Goal: Task Accomplishment & Management: Use online tool/utility

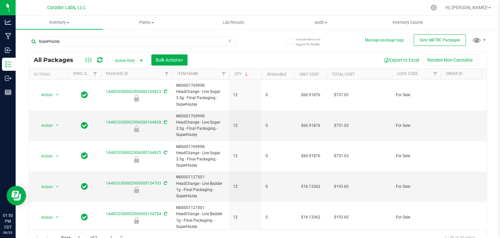
scroll to position [7, 0]
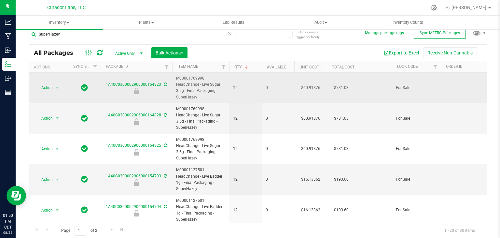
paste input "Cranberry Cough"
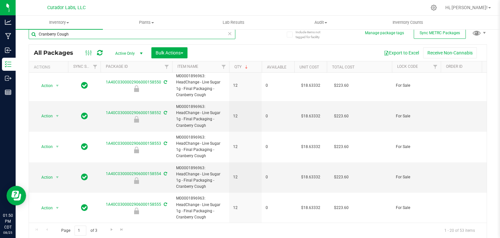
scroll to position [477, 0]
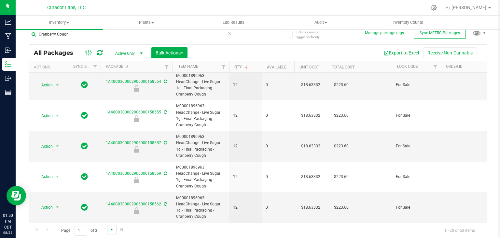
click at [112, 231] on span "Go to the next page" at bounding box center [111, 229] width 5 height 5
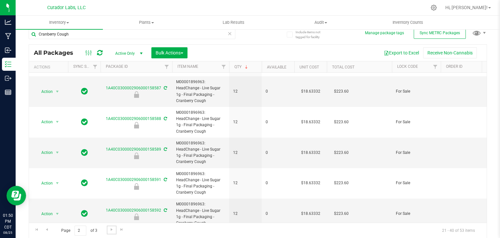
scroll to position [464, 0]
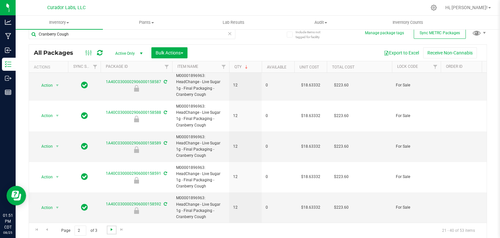
click at [114, 230] on span "Go to the next page" at bounding box center [111, 229] width 5 height 5
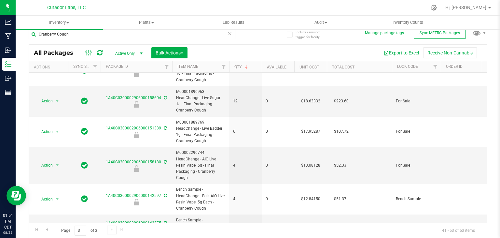
scroll to position [201, 0]
click at [36, 228] on span "Go to the first page" at bounding box center [36, 229] width 5 height 5
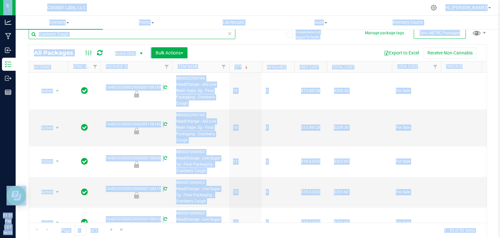
click at [202, 32] on input "Cranberry Cough" at bounding box center [132, 34] width 207 height 10
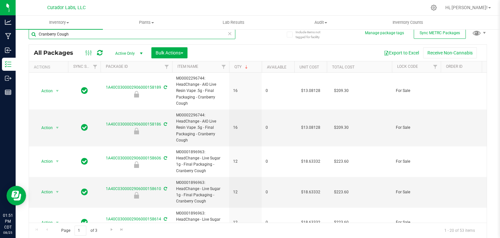
paste input "Tropollonni"
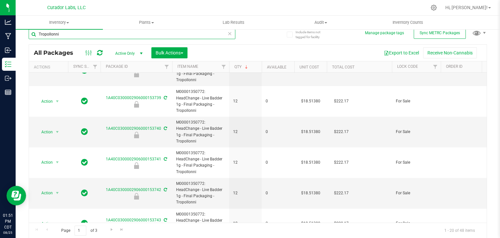
scroll to position [464, 0]
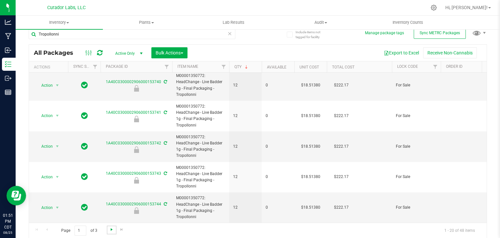
click at [111, 229] on span "Go to the next page" at bounding box center [111, 229] width 5 height 5
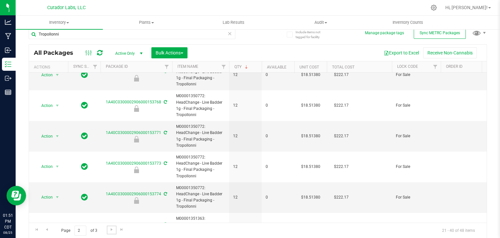
scroll to position [464, 0]
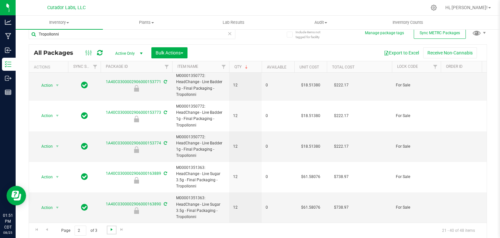
click at [110, 230] on span "Go to the next page" at bounding box center [111, 229] width 5 height 5
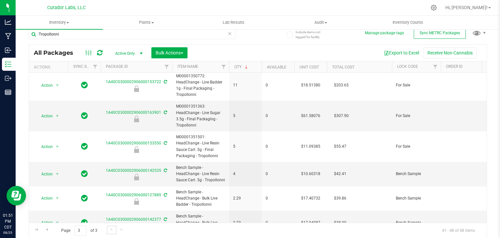
scroll to position [64, 0]
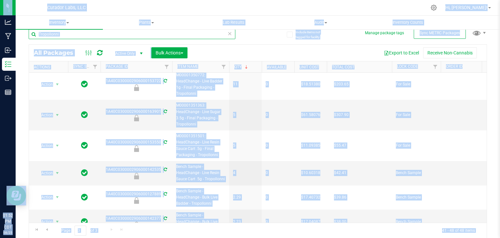
click at [122, 34] on input "Tropollonni" at bounding box center [132, 34] width 207 height 10
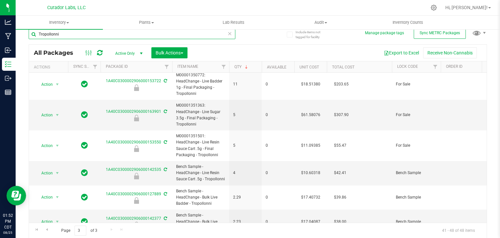
paste input "FatKids Cake"
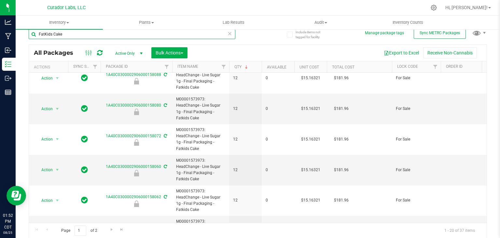
scroll to position [464, 0]
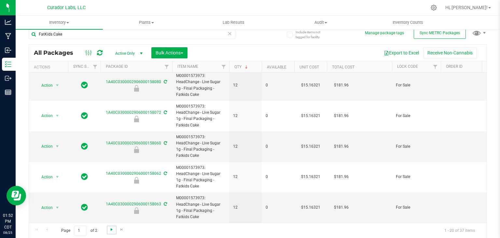
click at [111, 227] on span "Go to the next page" at bounding box center [111, 229] width 5 height 5
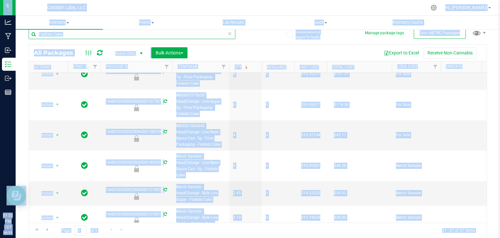
click at [89, 33] on input "FatKids Cake" at bounding box center [132, 34] width 207 height 10
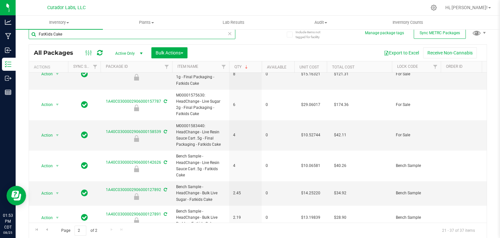
paste input "Drip Drop"
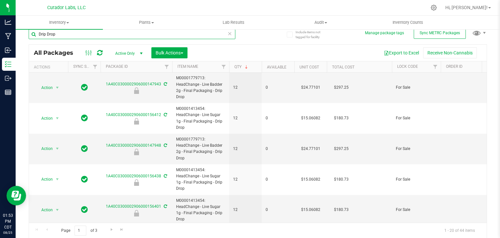
scroll to position [396, 0]
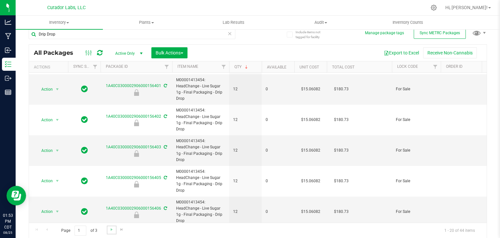
click at [111, 231] on link "Go to the next page" at bounding box center [111, 229] width 9 height 9
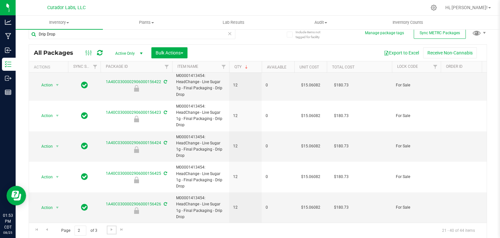
scroll to position [339, 0]
click at [111, 230] on span "Go to the next page" at bounding box center [111, 229] width 5 height 5
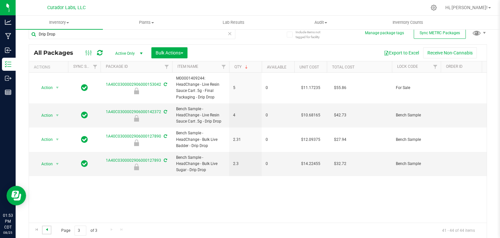
click at [46, 228] on span "Go to the previous page" at bounding box center [46, 229] width 5 height 5
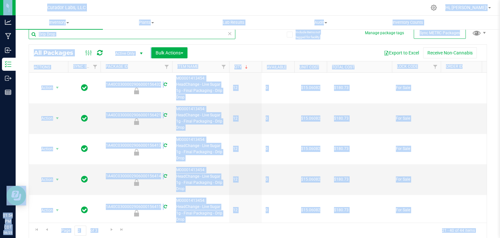
click at [74, 33] on input "Drip Drop" at bounding box center [132, 34] width 207 height 10
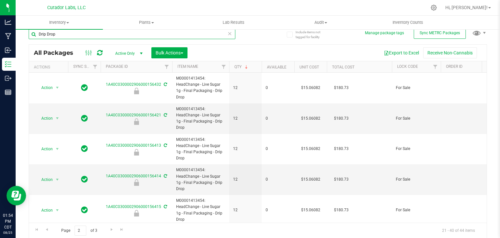
paste input "Poke Punch"
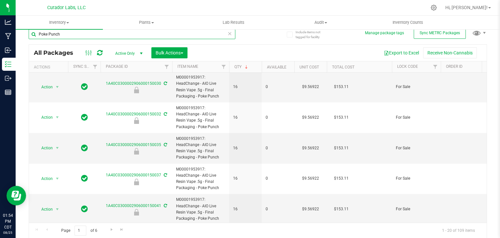
scroll to position [464, 0]
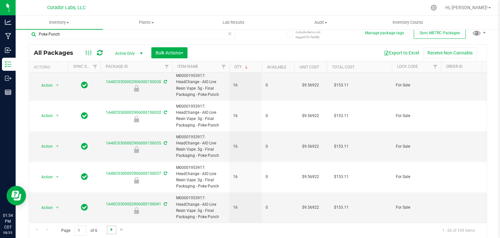
click at [111, 228] on span "Go to the next page" at bounding box center [111, 229] width 5 height 5
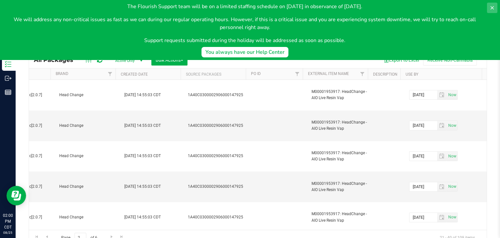
click at [492, 8] on icon at bounding box center [492, 7] width 3 height 3
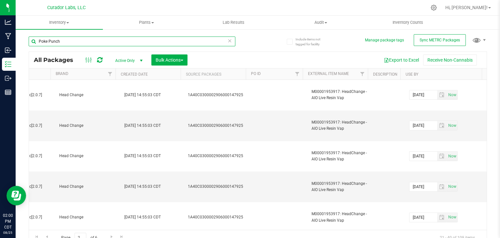
click at [83, 46] on input "Poke Punch" at bounding box center [132, 41] width 207 height 10
paste input "Crepes"
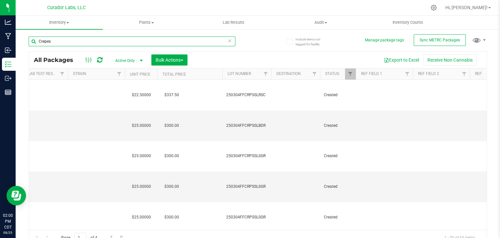
scroll to position [0, 431]
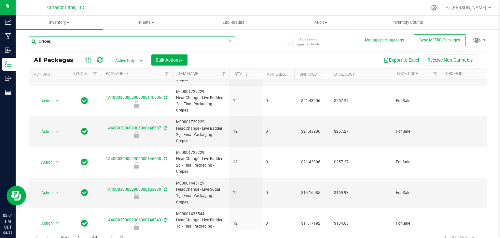
scroll to position [239, 0]
paste input "Unicorn Fart"
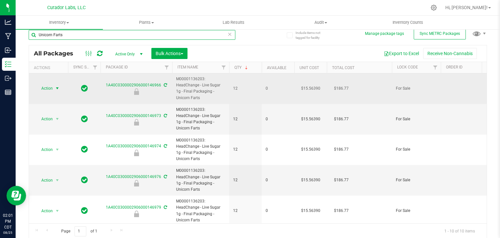
paste input "FrootRot"
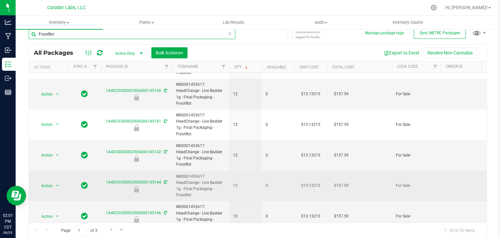
paste input "STL GMO #4"
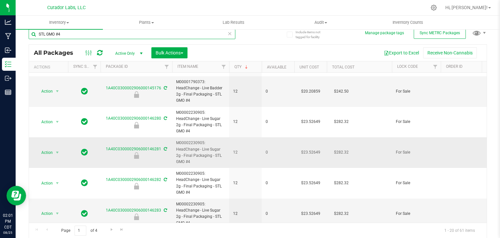
paste input "HREAMSICLE #710"
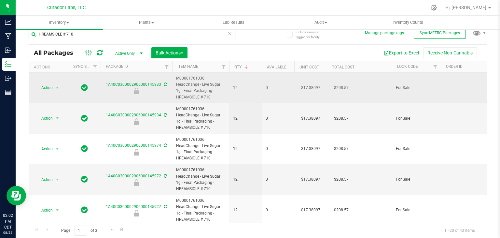
paste input "Stankfruit"
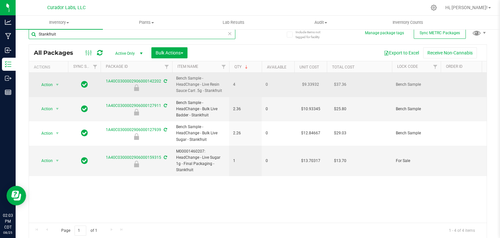
paste input "Dead Tour"
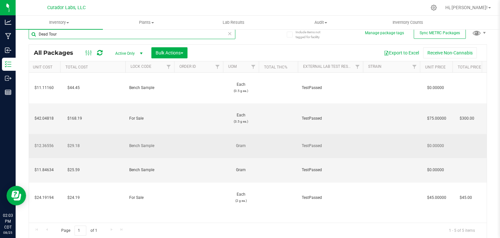
scroll to position [0, 170]
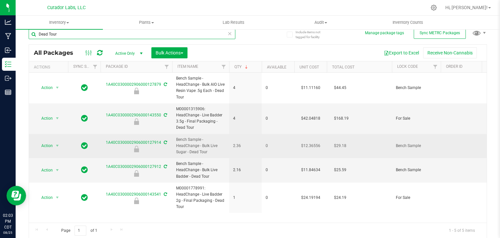
paste input "314 Pie"
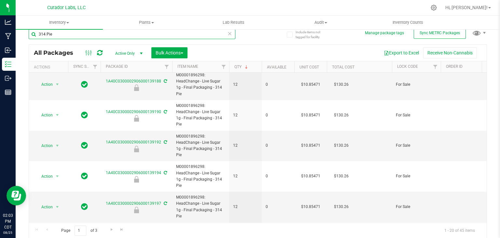
paste input "Frosted LemonHeads"
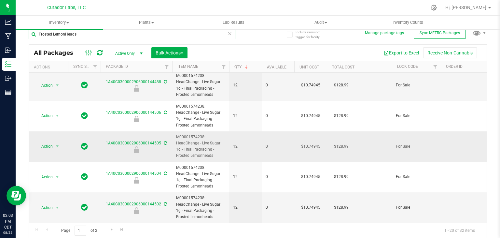
paste input "[DEMOGRAPHIC_DATA] [PERSON_NAME]"
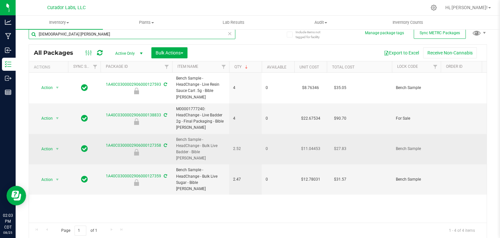
paste input "Cherry Limenado"
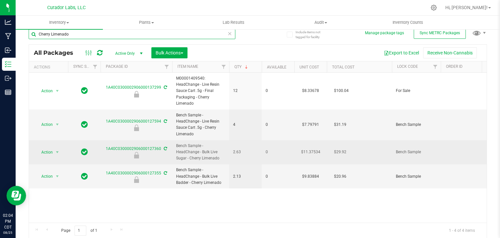
paste input "KoCo Kisses"
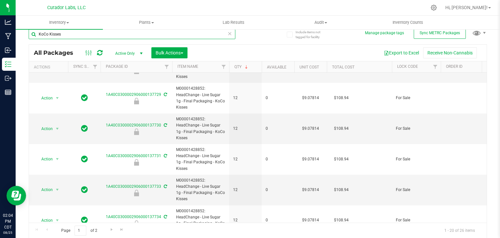
scroll to position [464, 0]
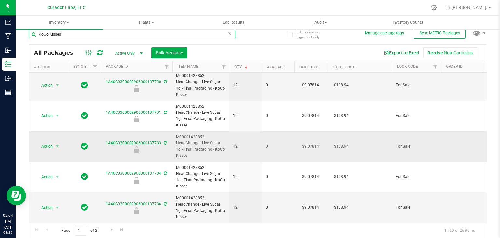
paste input "Dank Dessert"
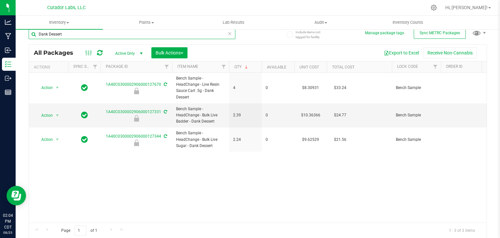
paste input "g' O Kush"
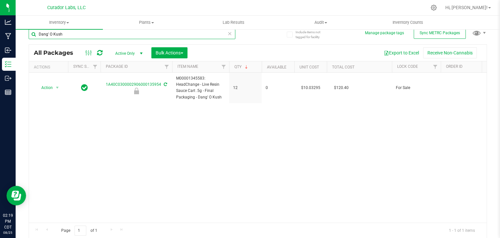
click at [93, 36] on input "Dang' O Kush" at bounding box center [132, 34] width 207 height 10
paste input "M00001297030: SafeBet - Vape Cart 1g - Final Packaging - Chemdawg"
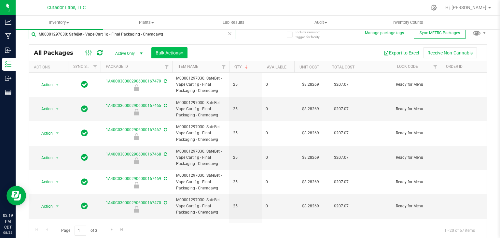
type input "M00001297030: SafeBet - Vape Cart 1g - Final Packaging - Chemdawg"
click at [181, 52] on span "Bulk Actions" at bounding box center [170, 52] width 28 height 5
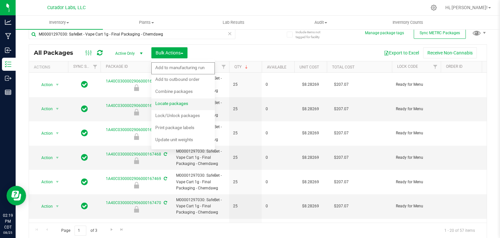
click at [180, 105] on span "Locate packages" at bounding box center [171, 103] width 33 height 5
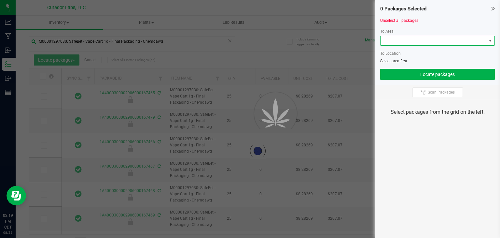
click at [431, 41] on span at bounding box center [434, 40] width 106 height 9
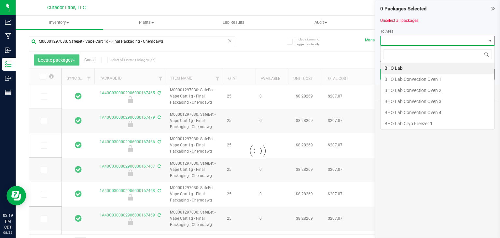
scroll to position [9, 115]
type input "vault"
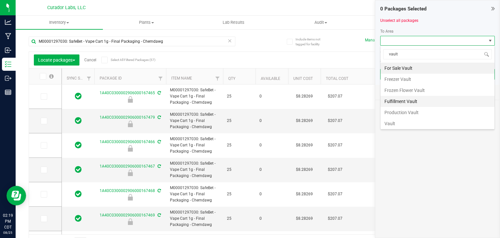
click at [414, 98] on li "Fulfillment Vault" at bounding box center [438, 101] width 114 height 11
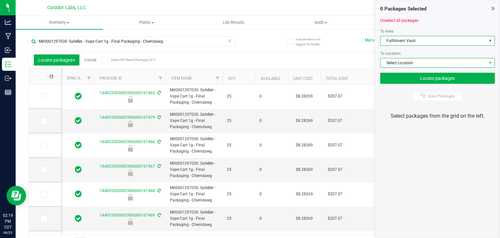
click at [424, 63] on span "Select Location" at bounding box center [434, 62] width 106 height 9
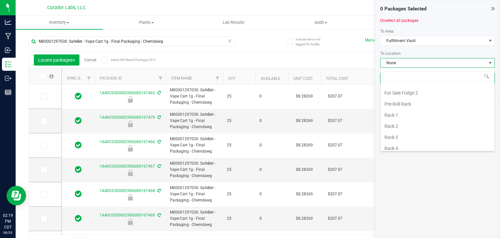
scroll to position [55, 0]
click at [408, 147] on li "Rack 5" at bounding box center [438, 145] width 114 height 11
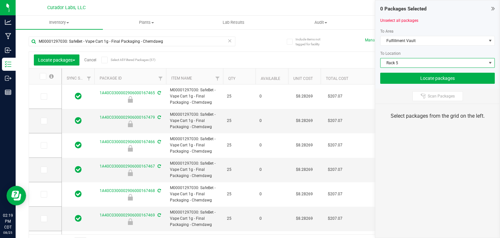
click at [106, 60] on icon at bounding box center [104, 60] width 4 height 0
click at [0, 0] on input "Select All Filtered Packages (57)" at bounding box center [0, 0] width 0 height 0
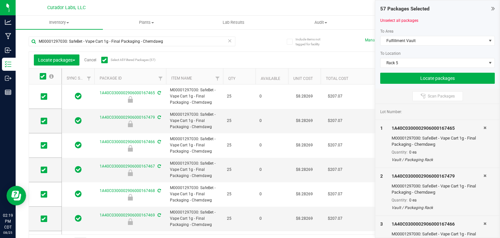
click at [242, 71] on th "Qty" at bounding box center [239, 76] width 33 height 16
click at [51, 98] on td at bounding box center [45, 96] width 33 height 24
click at [44, 96] on icon at bounding box center [43, 96] width 4 height 0
click at [0, 0] on input "checkbox" at bounding box center [0, 0] width 0 height 0
click at [454, 74] on button "Locate packages" at bounding box center [437, 78] width 115 height 11
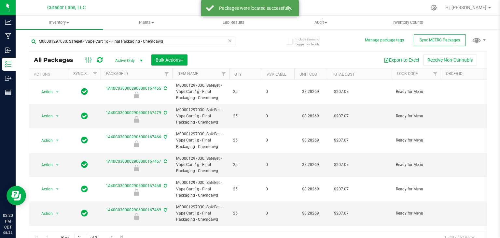
click at [248, 72] on th "Qty" at bounding box center [245, 73] width 33 height 11
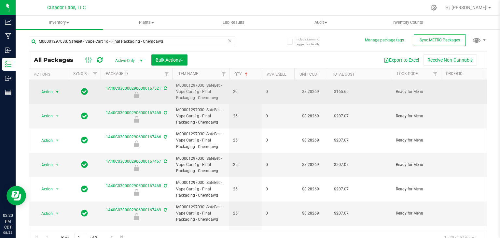
click at [56, 91] on span "select" at bounding box center [57, 91] width 5 height 5
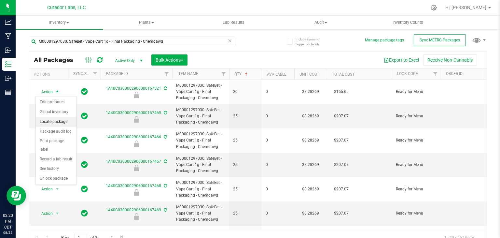
click at [59, 118] on li "Locate package" at bounding box center [56, 122] width 41 height 10
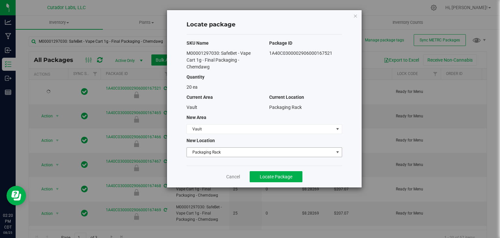
click at [208, 148] on span "Packaging Rack" at bounding box center [260, 151] width 147 height 9
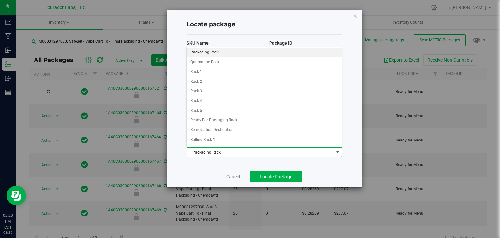
scroll to position [135, 0]
click at [220, 108] on li "Rack 5" at bounding box center [264, 111] width 155 height 10
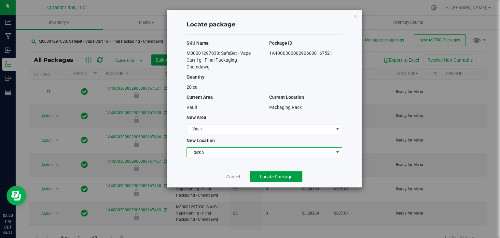
click at [260, 174] on span "Locate Package" at bounding box center [276, 176] width 33 height 5
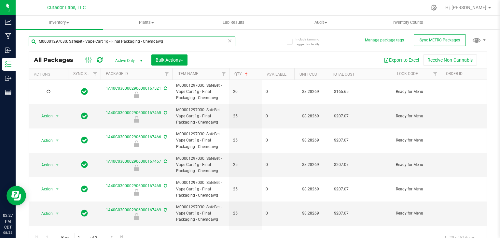
click at [132, 43] on input "M00001297030: SafeBet - Vape Cart 1g - Final Packaging - Chemdawg" at bounding box center [132, 41] width 207 height 10
paste input "702258: HeadChange - Live Rosin 1g - Final Packaging - French 42"
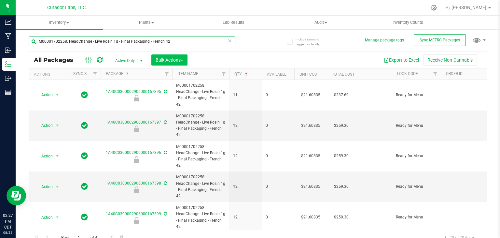
type input "M00001702258: HeadChange - Live Rosin 1g - Final Packaging - French 42"
click at [182, 56] on button "Bulk Actions" at bounding box center [169, 59] width 36 height 11
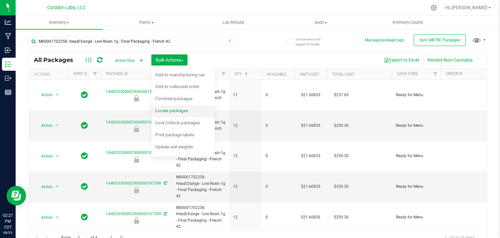
click at [188, 116] on li "Locate packages" at bounding box center [182, 111] width 63 height 12
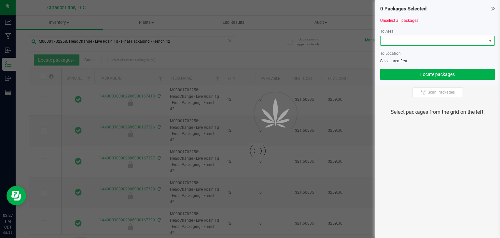
click at [402, 40] on span at bounding box center [434, 40] width 106 height 9
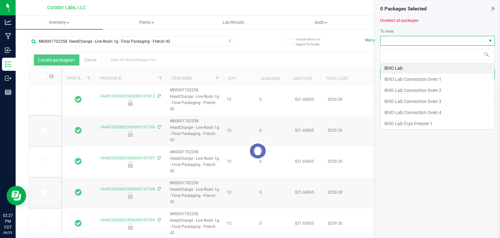
scroll to position [9, 115]
type input "vault"
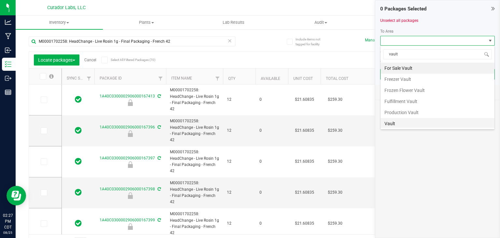
click at [397, 118] on li "Vault" at bounding box center [438, 123] width 114 height 11
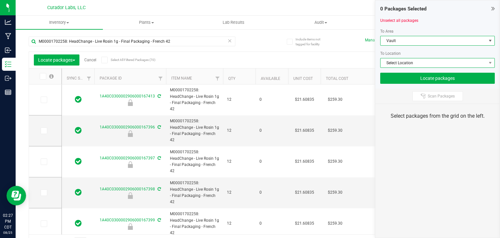
click at [416, 60] on span "Select Location" at bounding box center [434, 62] width 106 height 9
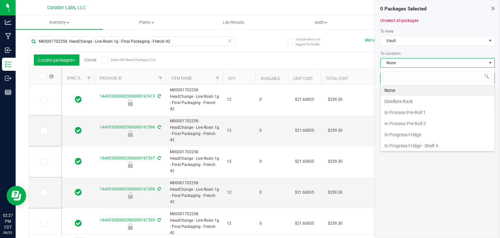
click at [409, 155] on div "0 Packages Selected Unselect all packages To Area Vault To Location None Locate…" at bounding box center [437, 119] width 125 height 238
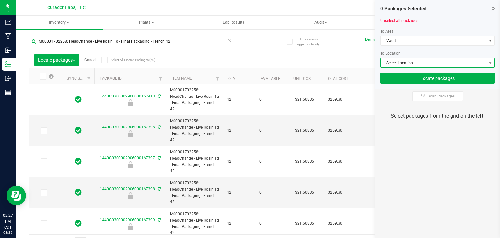
click at [420, 60] on span "Select Location" at bounding box center [434, 62] width 106 height 9
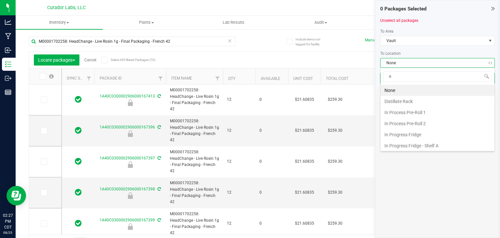
type input "og"
click at [399, 142] on li "The OG Goosh" at bounding box center [438, 145] width 114 height 11
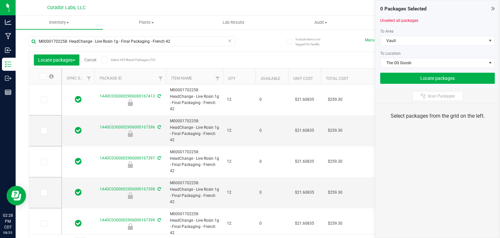
click at [106, 60] on icon at bounding box center [104, 60] width 4 height 0
click at [0, 0] on input "Select All Filtered Packages (70)" at bounding box center [0, 0] width 0 height 0
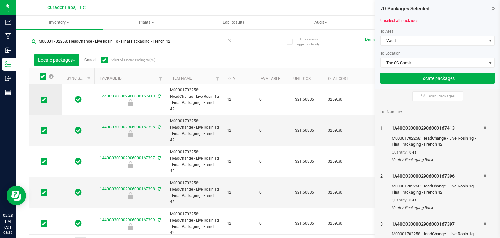
click at [45, 100] on icon at bounding box center [43, 100] width 4 height 0
click at [0, 0] on input "checkbox" at bounding box center [0, 0] width 0 height 0
click at [45, 100] on icon at bounding box center [43, 100] width 4 height 0
click at [0, 0] on input "checkbox" at bounding box center [0, 0] width 0 height 0
click at [240, 73] on th "Qty" at bounding box center [239, 76] width 33 height 16
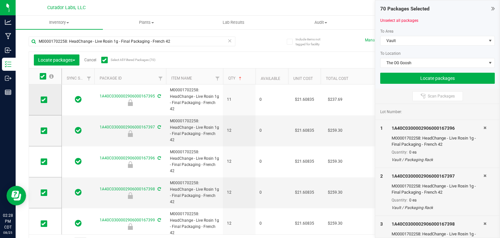
click at [43, 100] on icon at bounding box center [43, 100] width 4 height 0
click at [0, 0] on input "checkbox" at bounding box center [0, 0] width 0 height 0
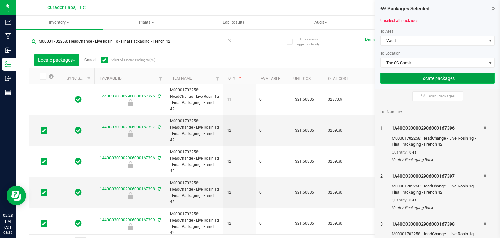
click at [411, 79] on button "Locate packages" at bounding box center [437, 78] width 115 height 11
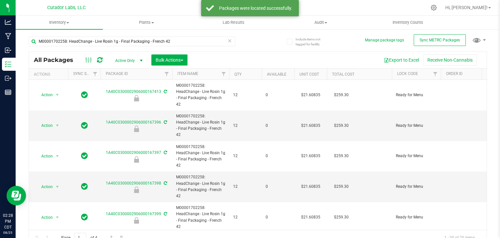
click at [246, 68] on th "Qty" at bounding box center [245, 73] width 33 height 11
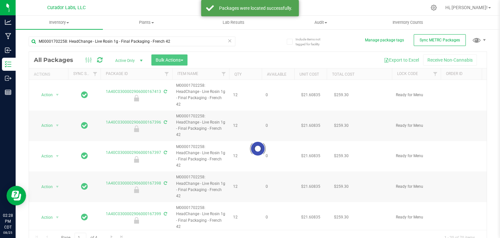
click at [246, 70] on div at bounding box center [258, 148] width 458 height 193
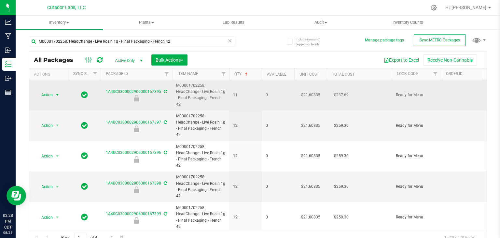
click at [39, 80] on td "Action Action Edit attributes Global inventory Locate package Package audit log…" at bounding box center [48, 95] width 39 height 31
click at [47, 91] on span "Action" at bounding box center [44, 94] width 18 height 9
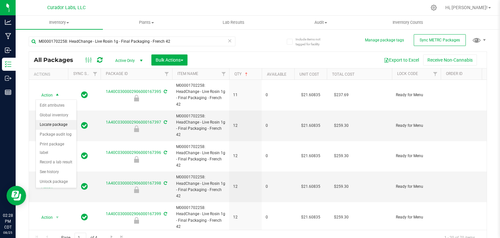
click at [59, 127] on li "Locate package" at bounding box center [56, 125] width 41 height 10
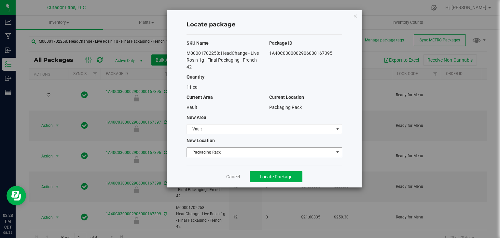
click at [204, 150] on span "Packaging Rack" at bounding box center [260, 151] width 147 height 9
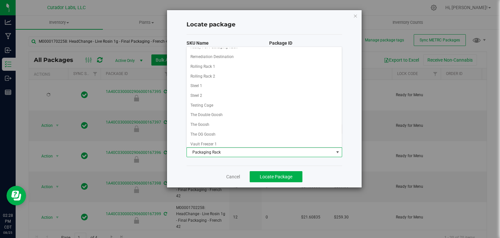
scroll to position [217, 0]
click at [225, 113] on li "The Goosh" at bounding box center [264, 116] width 155 height 10
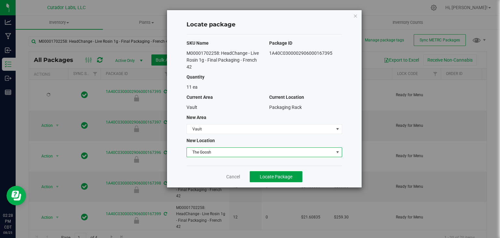
click at [261, 178] on span "Locate Package" at bounding box center [276, 176] width 33 height 5
